Goal: Entertainment & Leisure: Consume media (video, audio)

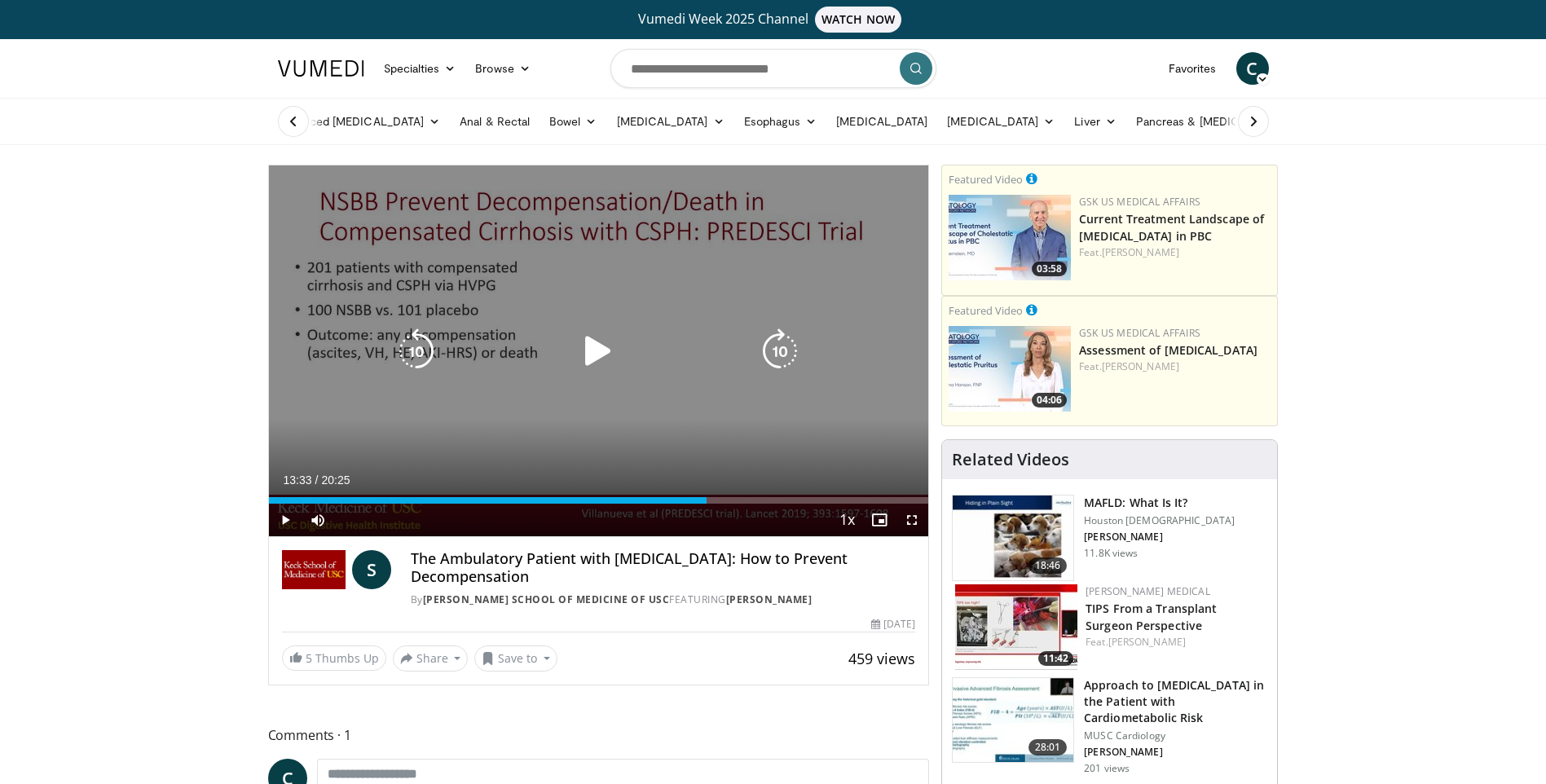
click at [595, 359] on icon "Video Player" at bounding box center [597, 351] width 45 height 45
click at [775, 351] on icon "Video Player" at bounding box center [779, 351] width 45 height 45
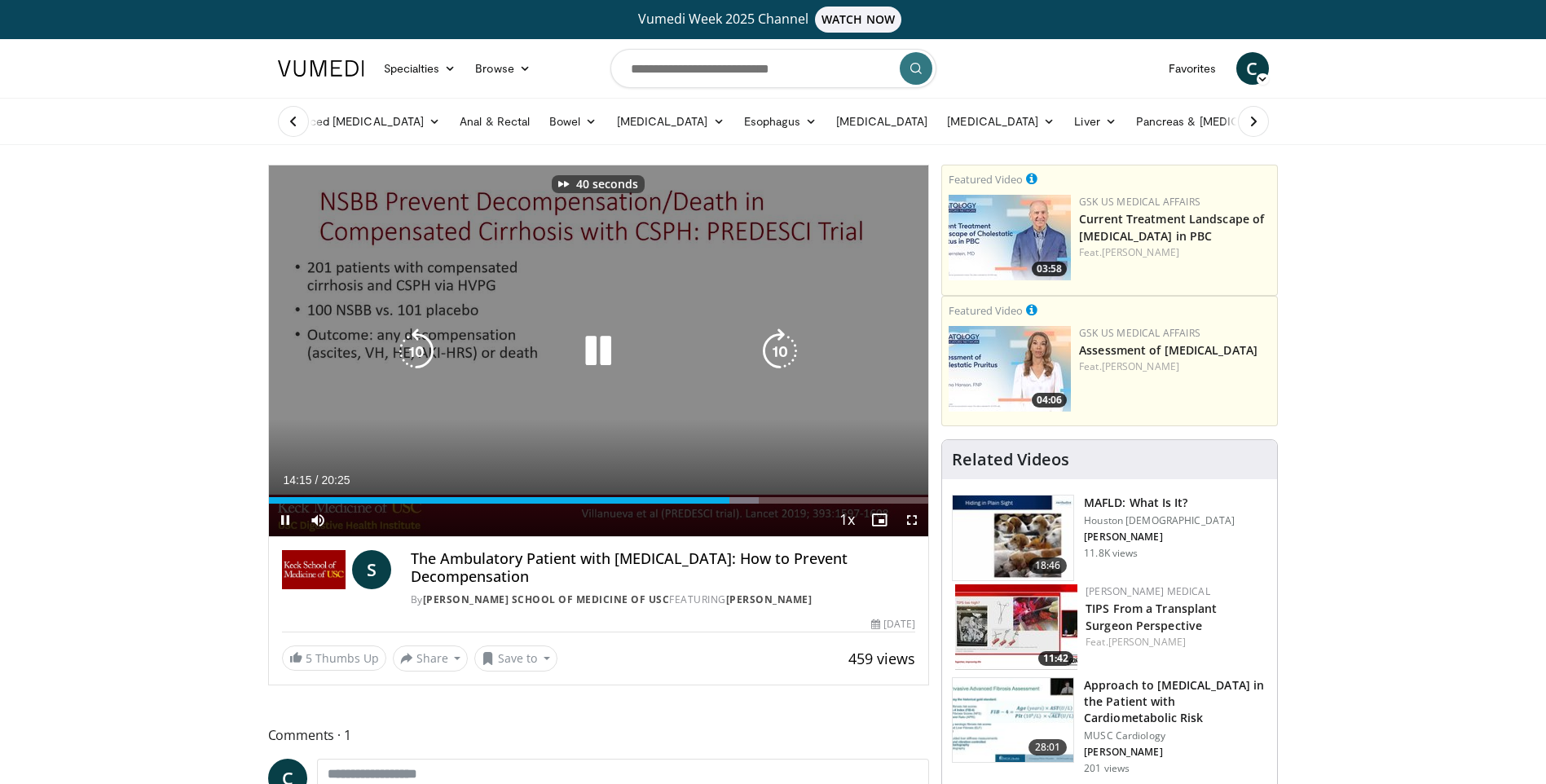
click at [775, 351] on icon "Video Player" at bounding box center [779, 351] width 45 height 45
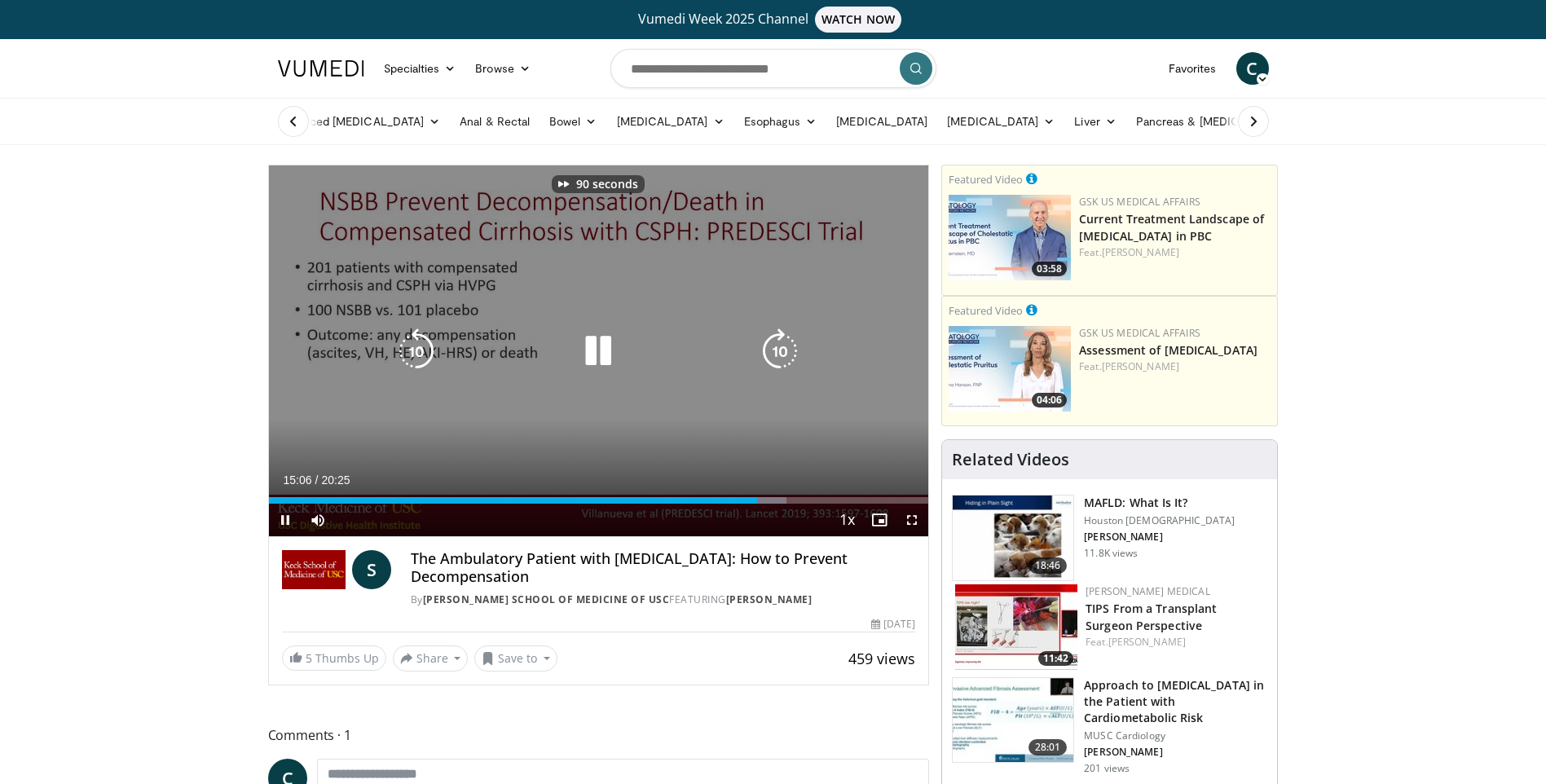
click at [775, 351] on icon "Video Player" at bounding box center [779, 351] width 45 height 45
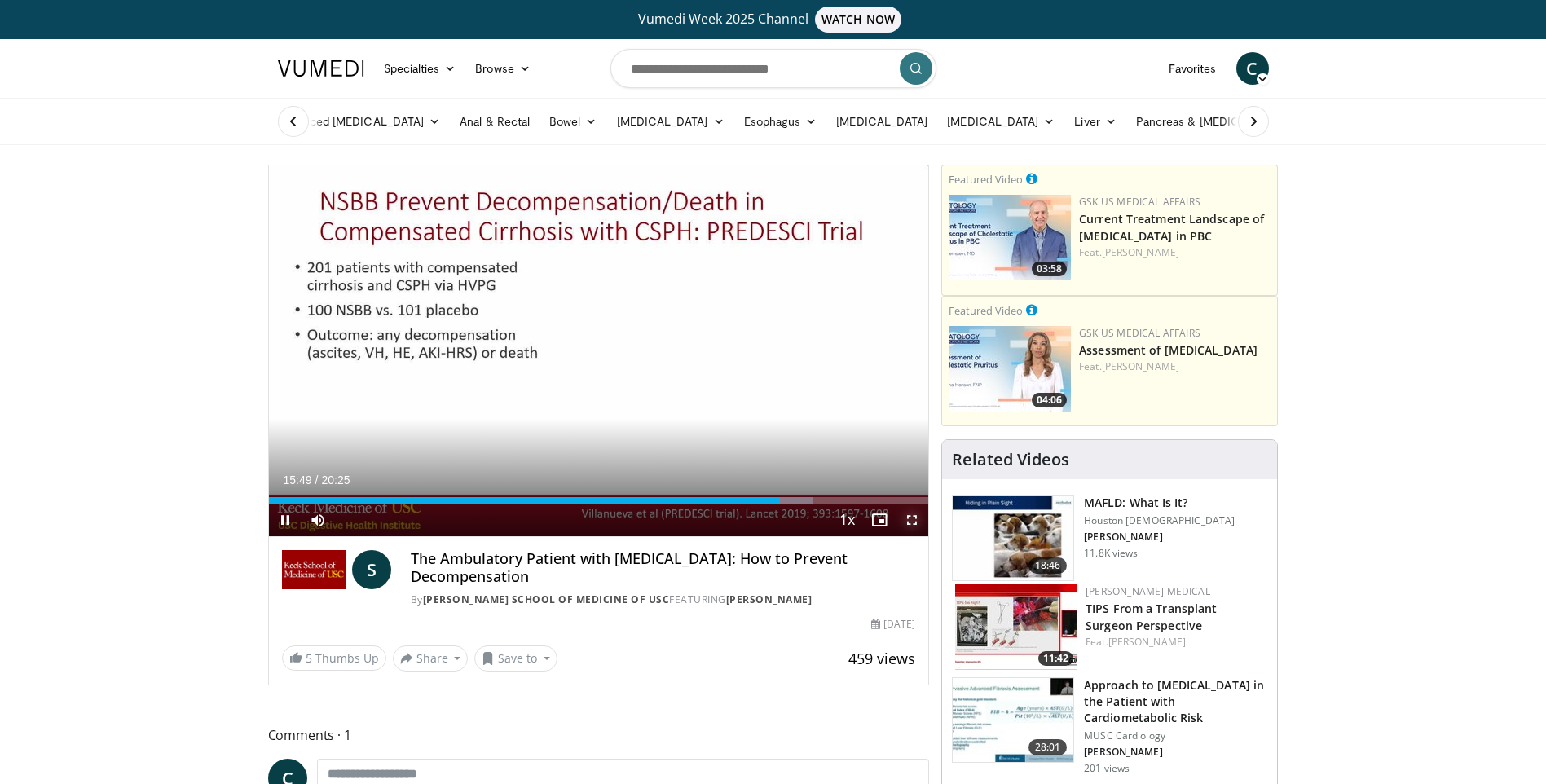
click at [904, 516] on span "Video Player" at bounding box center [911, 519] width 32 height 32
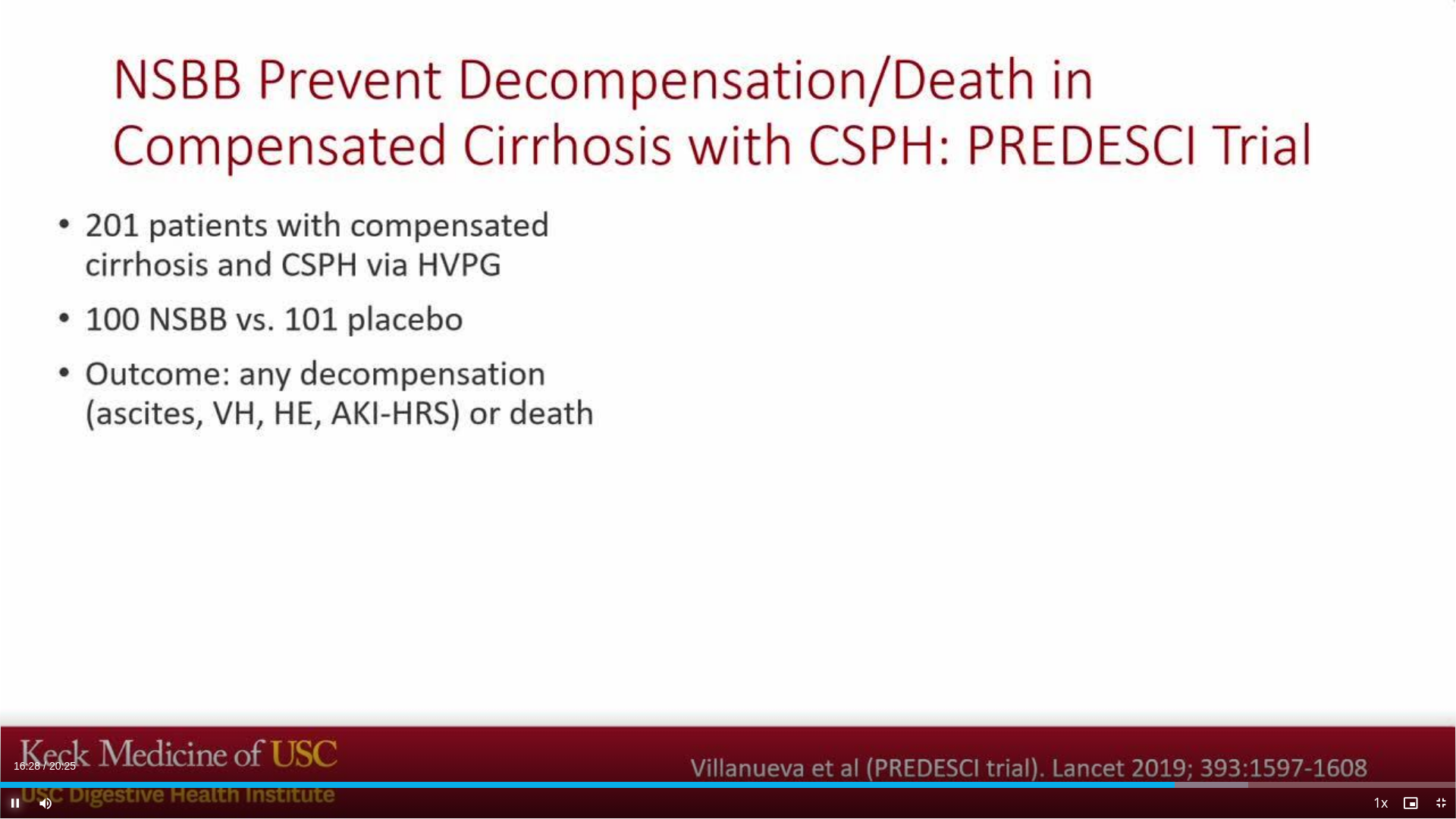
click at [19, 729] on span "Video Player" at bounding box center [15, 803] width 30 height 30
click at [1438, 729] on span "Video Player" at bounding box center [1440, 803] width 30 height 30
